Goal: Task Accomplishment & Management: Complete application form

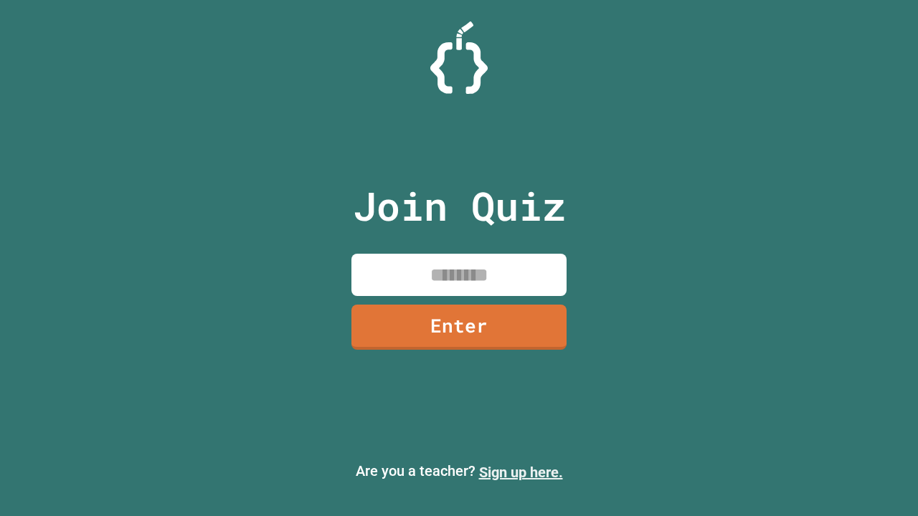
click at [521, 473] on link "Sign up here." at bounding box center [521, 472] width 84 height 17
